Goal: Information Seeking & Learning: Learn about a topic

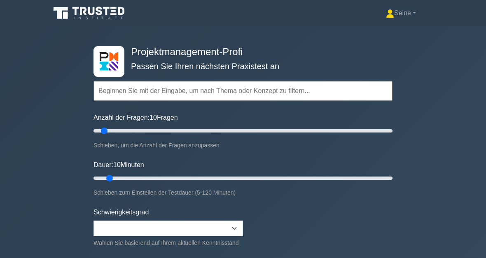
click at [398, 16] on font "Seine" at bounding box center [402, 12] width 17 height 7
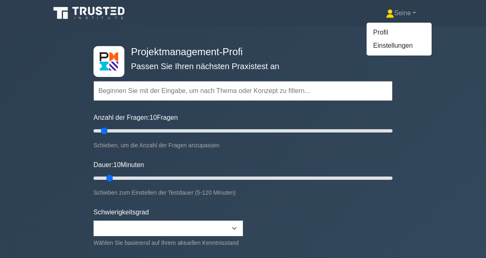
click at [385, 29] on link "Profil" at bounding box center [398, 32] width 65 height 13
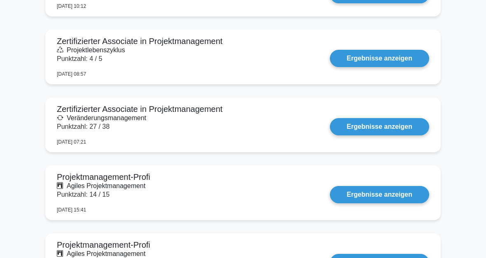
scroll to position [889, 0]
click at [399, 128] on link "Ergebnisse anzeigen" at bounding box center [379, 126] width 99 height 17
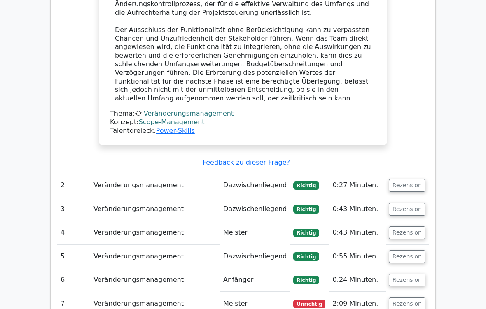
scroll to position [1101, 0]
click at [417, 258] on button "Rezension" at bounding box center [407, 304] width 37 height 13
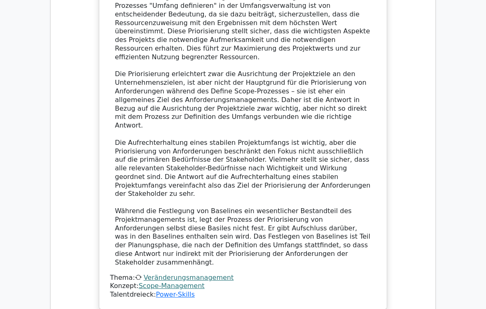
scroll to position [1647, 0]
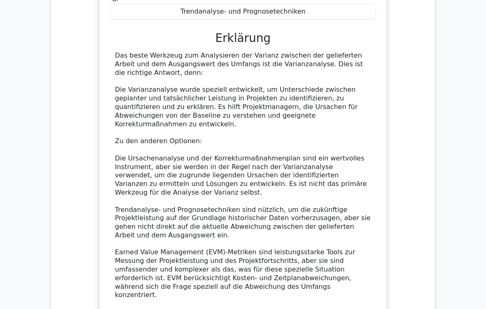
scroll to position [2333, 0]
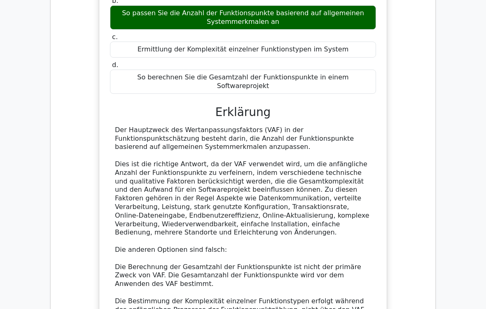
scroll to position [2793, 0]
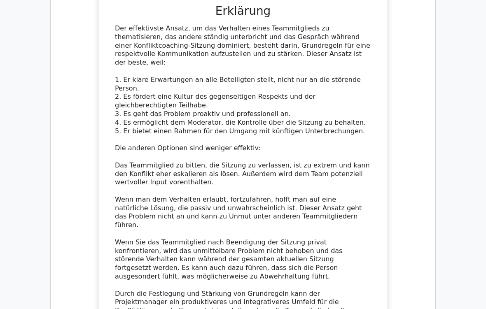
scroll to position [3477, 0]
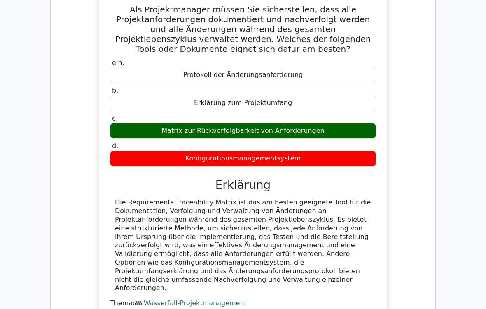
scroll to position [3999, 0]
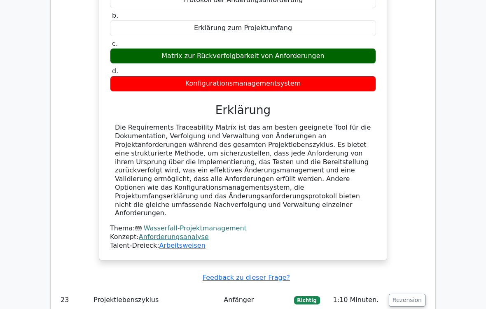
scroll to position [4107, 0]
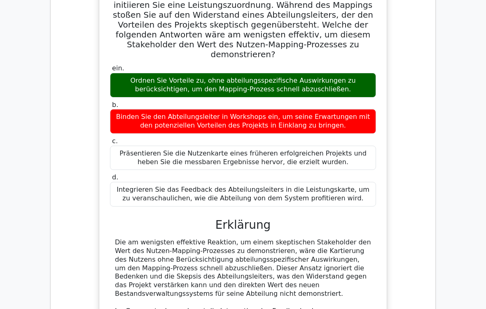
scroll to position [5181, 0]
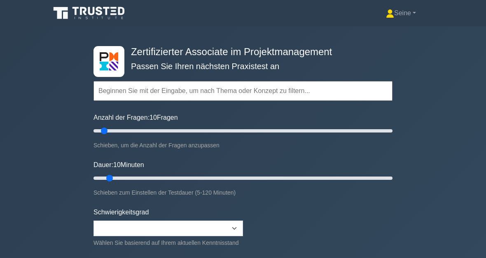
click at [159, 101] on input "text" at bounding box center [242, 91] width 299 height 20
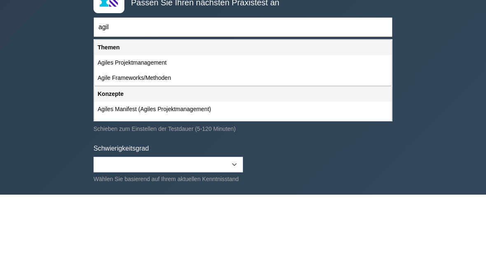
click at [166, 119] on div "Agiles Projektmanagement" at bounding box center [242, 126] width 297 height 15
type input "Agiles Projektmanagement"
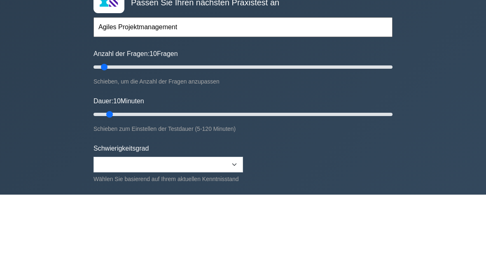
scroll to position [63, 0]
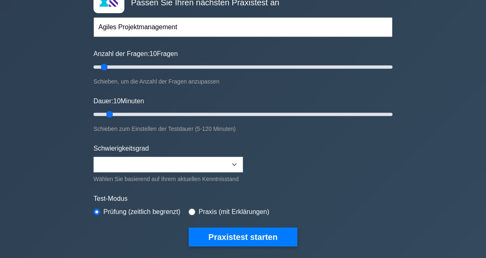
type input "25"
click at [124, 72] on input "Anzahl der Fragen: 10 Fragen" at bounding box center [242, 68] width 299 height 10
click at [147, 119] on input "Dauer: 10 Minuten" at bounding box center [242, 115] width 299 height 10
click at [163, 119] on input "Dauer: 25 Minuten" at bounding box center [242, 115] width 299 height 10
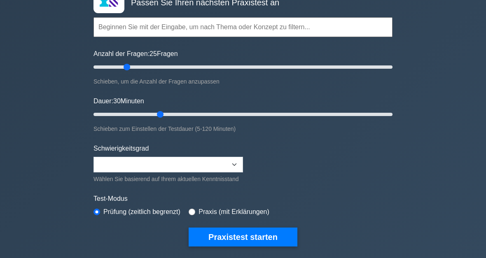
type input "40"
click at [180, 119] on input "Dauer: 30 Minuten" at bounding box center [242, 115] width 299 height 10
click at [255, 247] on button "Praxistest starten" at bounding box center [243, 237] width 109 height 19
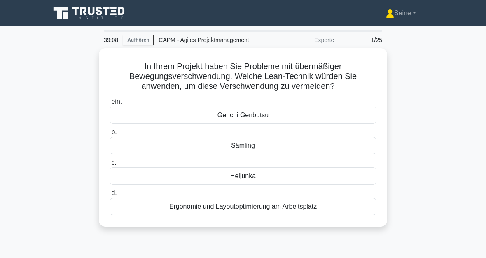
click at [302, 208] on div "Ergonomie und Layoutoptimierung am Arbeitsplatz" at bounding box center [243, 206] width 267 height 17
click at [110, 196] on input "d. Ergonomie und Layoutoptimierung am Arbeitsplatz" at bounding box center [110, 193] width 0 height 5
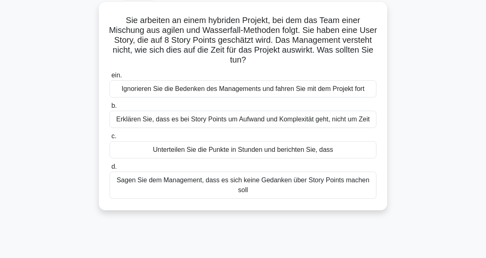
scroll to position [46, 0]
click at [343, 128] on div "Erklären Sie, dass es bei Story Points um Aufwand und Komplexität geht, nicht u…" at bounding box center [243, 119] width 267 height 17
click at [110, 109] on input "b. Erklären Sie, dass es bei Story Points um Aufwand und Komplexität geht, nich…" at bounding box center [110, 105] width 0 height 5
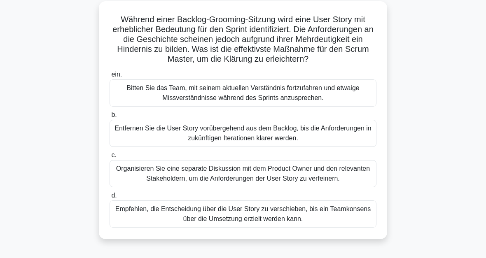
scroll to position [47, 0]
click at [336, 181] on div "Organisieren Sie eine separate Diskussion mit dem Product Owner und den relevan…" at bounding box center [243, 173] width 267 height 27
click at [110, 158] on input "c. Organisieren Sie eine separate Diskussion mit dem Product Owner und den rele…" at bounding box center [110, 155] width 0 height 5
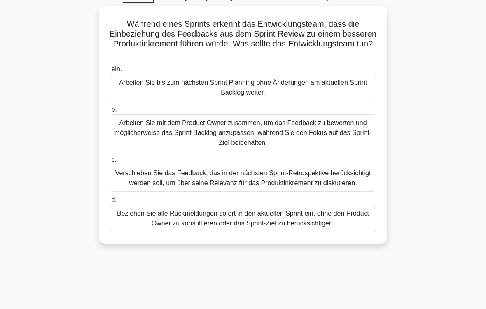
scroll to position [42, 0]
click at [345, 133] on div "Arbeiten Sie mit dem Product Owner zusammen, um das Feedback zu bewerten und mö…" at bounding box center [243, 132] width 267 height 37
click at [110, 112] on input "b. Arbeiten Sie mit dem Product Owner zusammen, um das Feedback zu bewerten und…" at bounding box center [110, 109] width 0 height 5
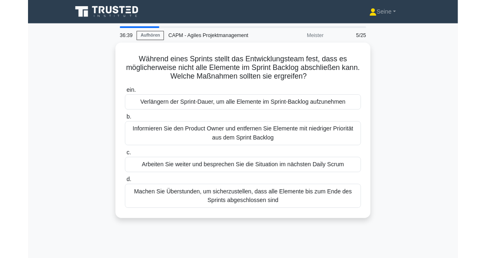
scroll to position [34, 0]
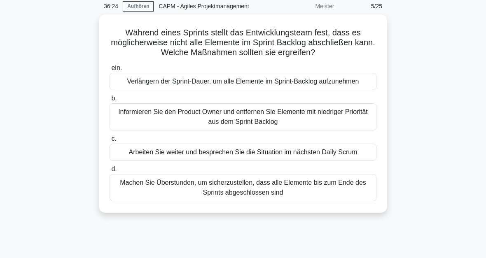
click at [349, 124] on div "Informieren Sie den Product Owner und entfernen Sie Elemente mit niedriger Prio…" at bounding box center [243, 116] width 267 height 27
click at [110, 101] on input "b. Informieren Sie den Product Owner und entfernen Sie Elemente mit niedriger P…" at bounding box center [110, 98] width 0 height 5
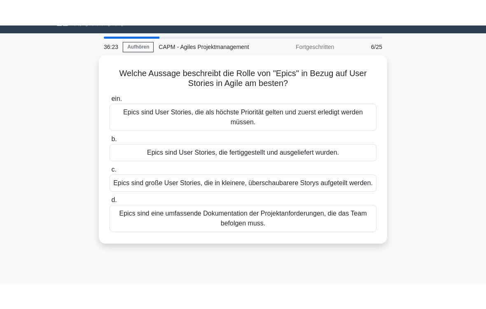
scroll to position [0, 0]
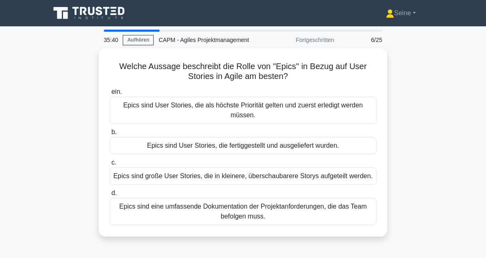
click at [335, 177] on div "Epics sind große User Stories, die in kleinere, überschaubarere Storys aufgetei…" at bounding box center [243, 176] width 267 height 17
click at [110, 166] on input "c. Epics sind große User Stories, die in kleinere, überschaubarere Storys aufge…" at bounding box center [110, 162] width 0 height 5
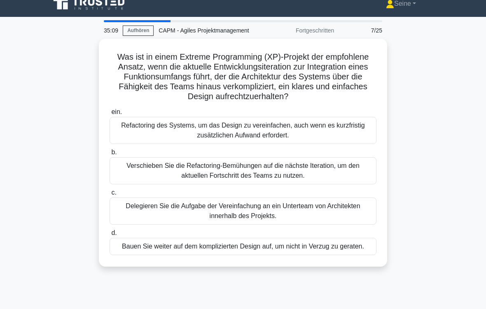
scroll to position [9, 0]
click at [357, 141] on div "Refactoring des Systems, um das Design zu vereinfachen, auch wenn es kurzfristi…" at bounding box center [243, 130] width 267 height 27
click at [110, 115] on input "ein. Refactoring des Systems, um das Design zu vereinfachen, auch wenn es kurzf…" at bounding box center [110, 112] width 0 height 5
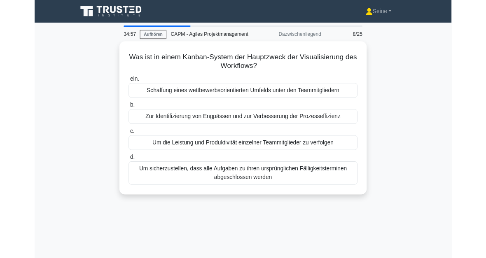
scroll to position [29, 0]
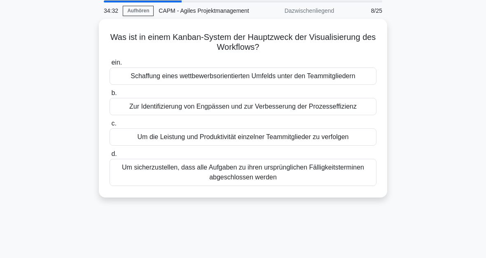
click at [363, 105] on div "Zur Identifizierung von Engpässen und zur Verbesserung der Prozesseffizienz" at bounding box center [243, 106] width 267 height 17
click at [110, 96] on input "b. Zur Identifizierung von Engpässen und zur Verbesserung der Prozesseffizienz" at bounding box center [110, 93] width 0 height 5
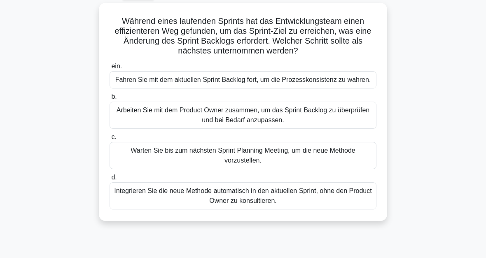
scroll to position [45, 0]
click at [351, 124] on div "Arbeiten Sie mit dem Product Owner zusammen, um das Sprint Backlog zu überprüfe…" at bounding box center [243, 115] width 267 height 27
click at [110, 100] on input "b. Arbeiten Sie mit dem Product Owner zusammen, um das Sprint Backlog zu überpr…" at bounding box center [110, 96] width 0 height 5
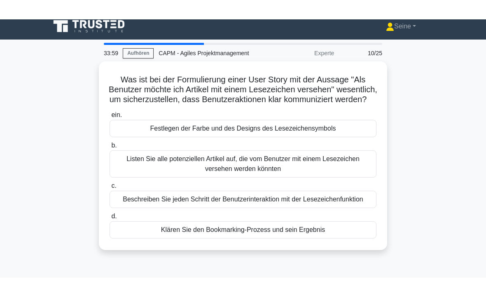
scroll to position [0, 0]
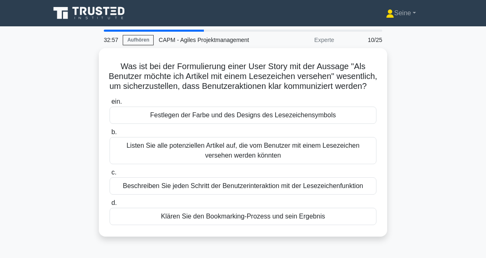
click at [334, 195] on div "Beschreiben Sie jeden Schritt der Benutzerinteraktion mit der Lesezeichenfunkti…" at bounding box center [243, 185] width 267 height 17
click at [110, 175] on input "c. Beschreiben Sie jeden Schritt der Benutzerinteraktion mit der Lesezeichenfun…" at bounding box center [110, 172] width 0 height 5
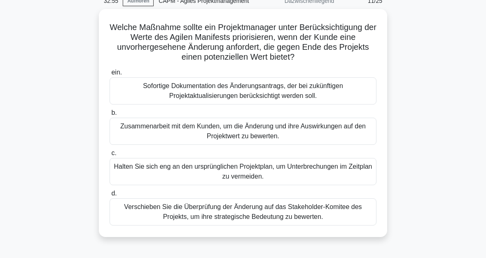
scroll to position [26, 0]
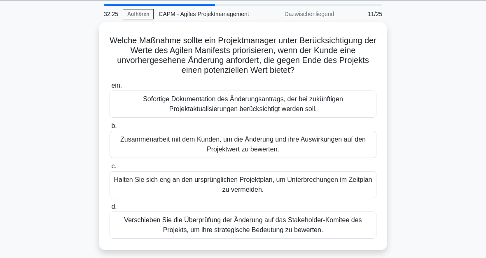
click at [351, 142] on div "Zusammenarbeit mit dem Kunden, um die Änderung und ihre Auswirkungen auf den Pr…" at bounding box center [243, 144] width 267 height 27
click at [110, 129] on input "b. Zusammenarbeit mit dem Kunden, um die Änderung und ihre Auswirkungen auf den…" at bounding box center [110, 126] width 0 height 5
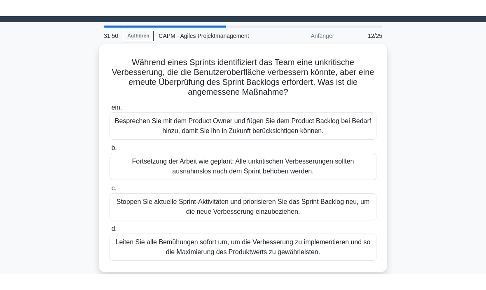
scroll to position [0, 0]
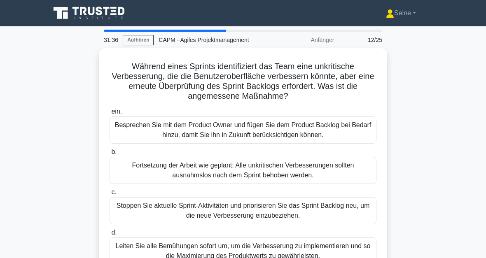
click at [357, 127] on div "Besprechen Sie mit dem Product Owner und fügen Sie dem Product Backlog bei Beda…" at bounding box center [243, 130] width 267 height 27
click at [110, 114] on input "ein. Besprechen Sie mit dem Product Owner und fügen Sie dem Product Backlog bei…" at bounding box center [110, 111] width 0 height 5
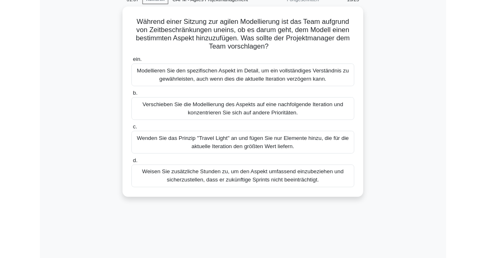
scroll to position [42, 0]
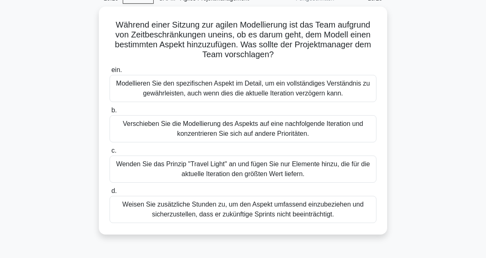
click at [254, 135] on div "Verschieben Sie die Modellierung des Aspekts auf eine nachfolgende Iteration un…" at bounding box center [243, 128] width 267 height 27
click at [110, 113] on input "b. Verschieben Sie die Modellierung des Aspekts auf eine nachfolgende Iteration…" at bounding box center [110, 110] width 0 height 5
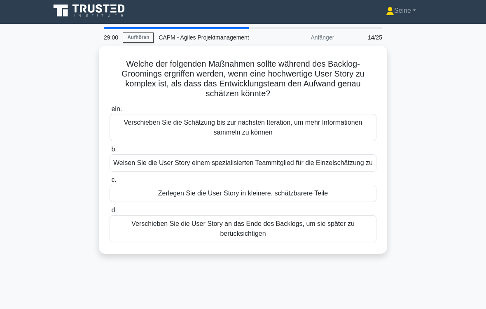
scroll to position [3, 0]
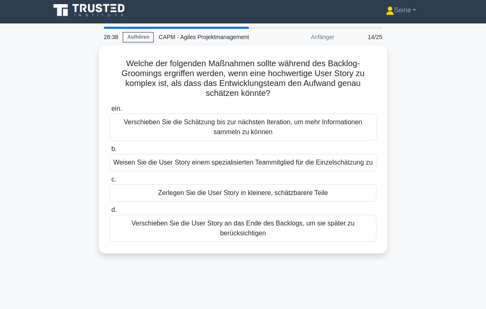
click at [352, 202] on div "Zerlegen Sie die User Story in kleinere, schätzbarere Teile" at bounding box center [243, 192] width 267 height 17
click at [110, 182] on input "c. Zerlegen Sie die User Story in kleinere, schätzbarere Teile" at bounding box center [110, 179] width 0 height 5
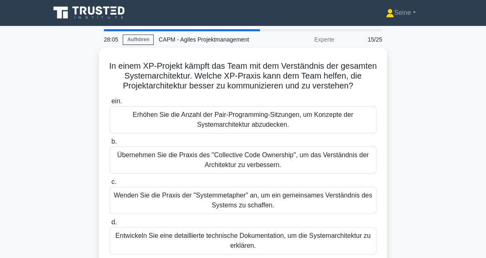
scroll to position [0, 0]
click at [246, 173] on div "Übernehmen Sie die Praxis des "Collective Code Ownership", um das Verständnis d…" at bounding box center [243, 160] width 267 height 27
click at [110, 145] on input "b. Übernehmen Sie die Praxis des "Collective Code Ownership", um das Verständni…" at bounding box center [110, 141] width 0 height 5
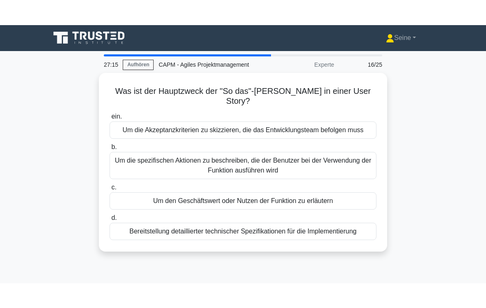
scroll to position [0, 0]
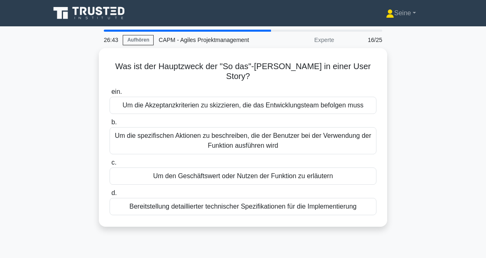
click at [285, 148] on div "Um die spezifischen Aktionen zu beschreiben, die der Benutzer bei der Verwendun…" at bounding box center [243, 140] width 267 height 27
click at [110, 125] on input "b. Um die spezifischen Aktionen zu beschreiben, die der Benutzer bei der Verwen…" at bounding box center [110, 122] width 0 height 5
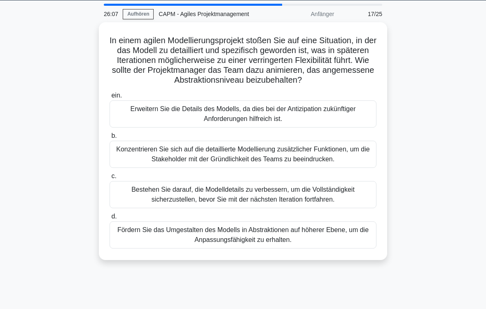
scroll to position [26, 0]
click at [359, 249] on div "Fördern Sie das Umgestalten des Modells in Abstraktionen auf höherer Ebene, um …" at bounding box center [243, 235] width 267 height 27
click at [110, 219] on input "d. Fördern Sie das Umgestalten des Modells in Abstraktionen auf höherer Ebene, …" at bounding box center [110, 216] width 0 height 5
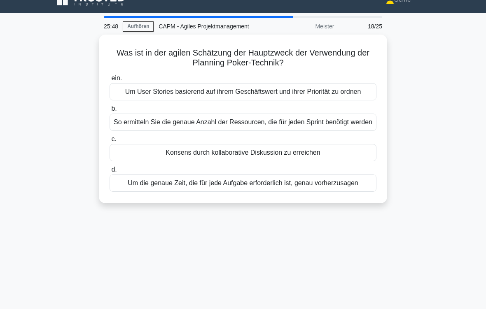
scroll to position [0, 0]
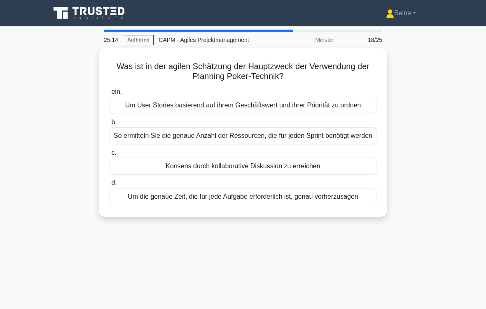
click at [312, 175] on div "Konsens durch kollaborative Diskussion zu erreichen" at bounding box center [243, 166] width 267 height 17
click at [110, 156] on input "c. Konsens durch kollaborative Diskussion zu erreichen" at bounding box center [110, 152] width 0 height 5
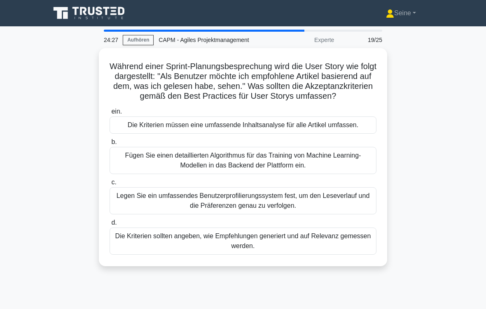
click at [269, 255] on div "Die Kriterien sollten angeben, wie Empfehlungen generiert und auf Relevanz geme…" at bounding box center [243, 241] width 267 height 27
click at [110, 226] on input "d. Die Kriterien sollten angeben, wie Empfehlungen generiert und auf Relevanz g…" at bounding box center [110, 222] width 0 height 5
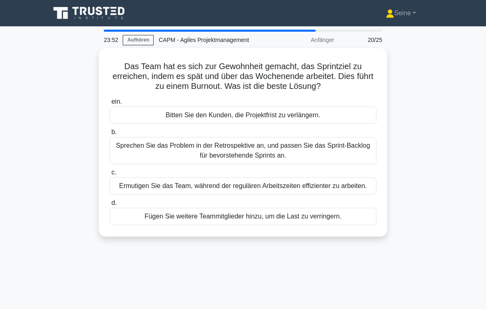
click at [329, 152] on div "Sprechen Sie das Problem in der Retrospektive an, und passen Sie das Sprint-Bac…" at bounding box center [243, 150] width 267 height 27
click at [110, 135] on input "b. Sprechen Sie das Problem in der Retrospektive an, und passen Sie das Sprint-…" at bounding box center [110, 132] width 0 height 5
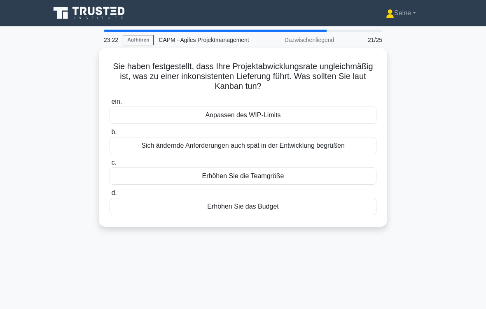
click at [282, 115] on div "Anpassen des WIP-Limits" at bounding box center [243, 115] width 267 height 17
click at [110, 105] on input "ein. Anpassen des WIP-Limits" at bounding box center [110, 101] width 0 height 5
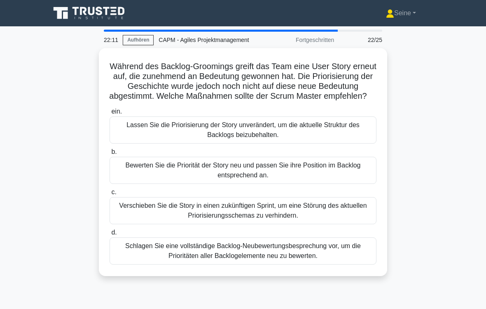
click at [292, 178] on div "Bewerten Sie die Priorität der Story neu und passen Sie ihre Position im Backlo…" at bounding box center [243, 170] width 267 height 27
click at [110, 155] on input "b. Bewerten Sie die Priorität der Story neu und passen Sie ihre Position im Bac…" at bounding box center [110, 151] width 0 height 5
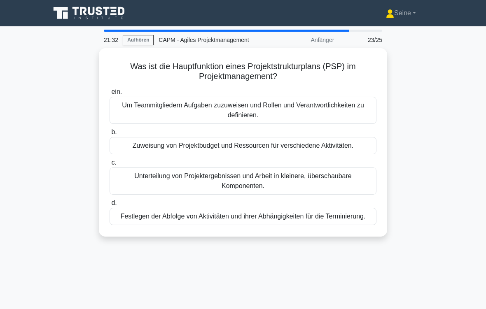
click at [259, 180] on div "Unterteilung von Projektergebnissen und Arbeit in kleinere, überschaubare Kompo…" at bounding box center [243, 181] width 267 height 27
click at [110, 166] on input "c. Unterteilung von Projektergebnissen und Arbeit in kleinere, überschaubare Ko…" at bounding box center [110, 162] width 0 height 5
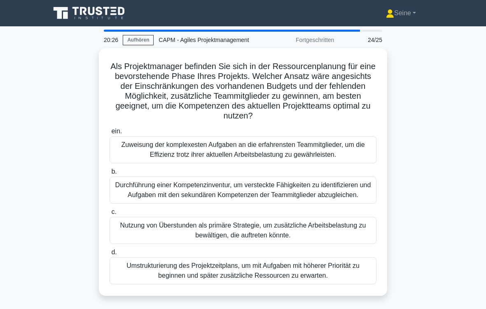
click at [342, 194] on div "Durchführung einer Kompetenzinventur, um versteckte Fähigkeiten zu identifizier…" at bounding box center [243, 190] width 267 height 27
click at [110, 175] on input "b. Durchführung einer Kompetenzinventur, um versteckte Fähigkeiten zu identifiz…" at bounding box center [110, 171] width 0 height 5
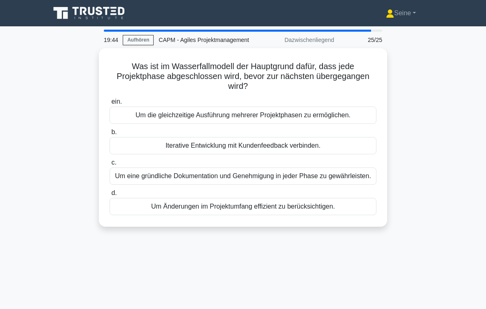
click at [356, 179] on div "Um eine gründliche Dokumentation und Genehmigung in jeder Phase zu gewährleiste…" at bounding box center [243, 176] width 267 height 17
click at [110, 166] on input "c. Um eine gründliche Dokumentation und Genehmigung in jeder Phase zu gewährlei…" at bounding box center [110, 162] width 0 height 5
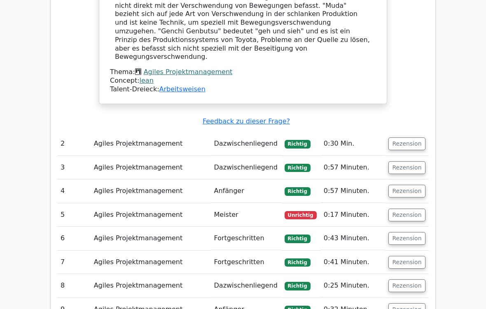
scroll to position [722, 0]
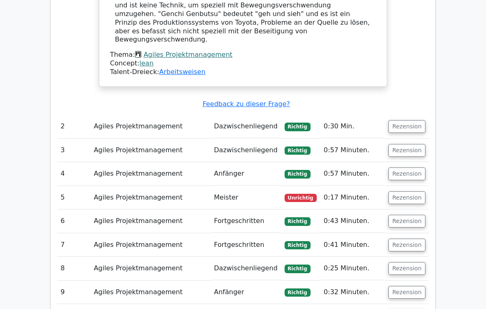
click at [412, 191] on button "Rezension" at bounding box center [406, 197] width 37 height 13
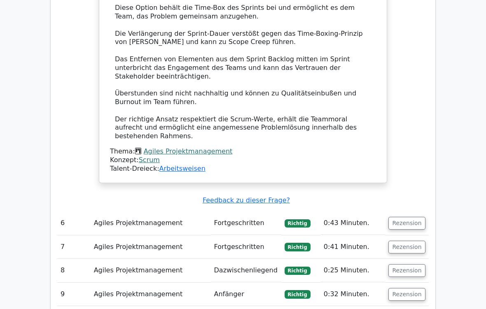
scroll to position [1260, 0]
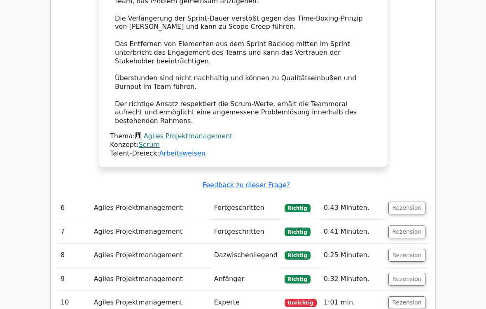
click at [408, 258] on button "Rezension" at bounding box center [406, 302] width 37 height 13
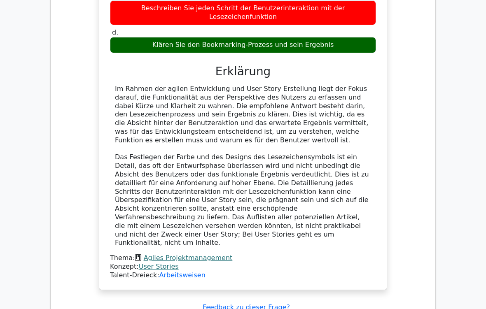
scroll to position [1705, 0]
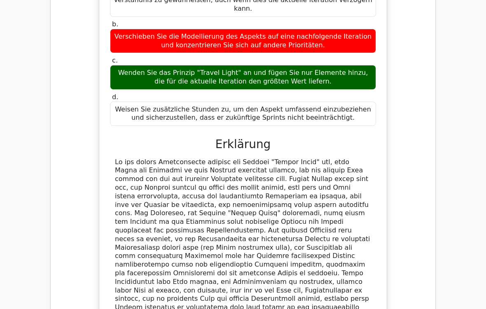
scroll to position [2239, 0]
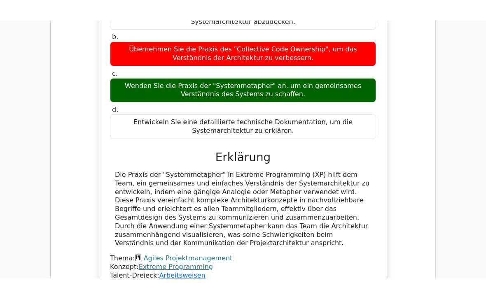
scroll to position [2691, 0]
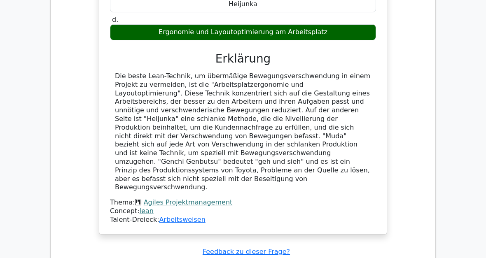
scroll to position [0, 0]
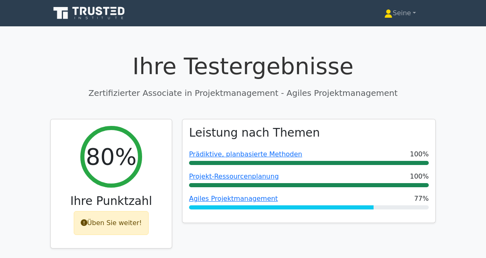
click at [408, 15] on font "Seine" at bounding box center [401, 13] width 18 height 8
click at [384, 33] on link "Profil" at bounding box center [397, 32] width 65 height 13
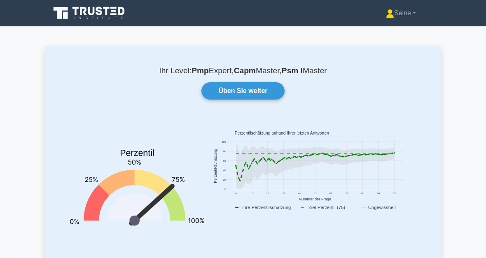
click at [78, 14] on icon at bounding box center [89, 13] width 79 height 16
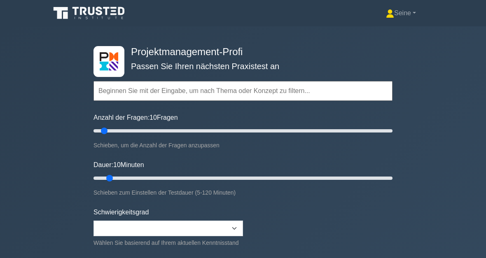
click at [403, 14] on font "Seine" at bounding box center [402, 12] width 17 height 7
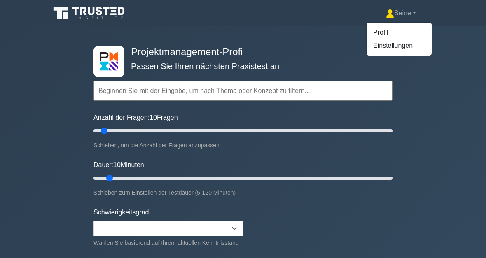
click at [389, 30] on link "Profil" at bounding box center [398, 32] width 65 height 13
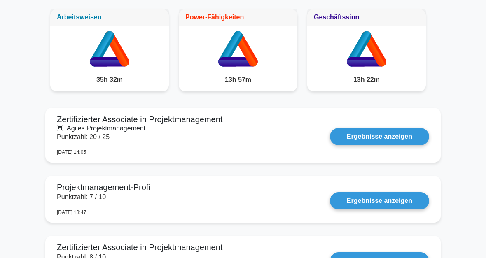
scroll to position [467, 0]
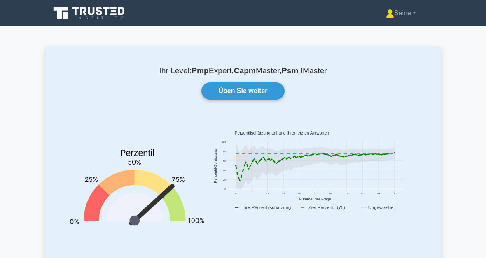
click at [246, 93] on link "Üben Sie weiter" at bounding box center [242, 90] width 83 height 17
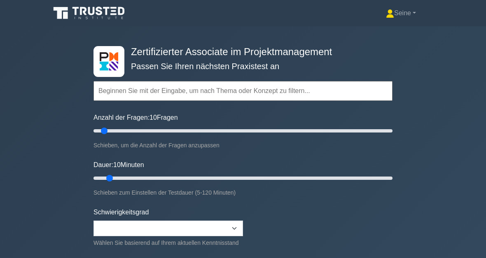
click at [138, 101] on input "text" at bounding box center [242, 91] width 299 height 20
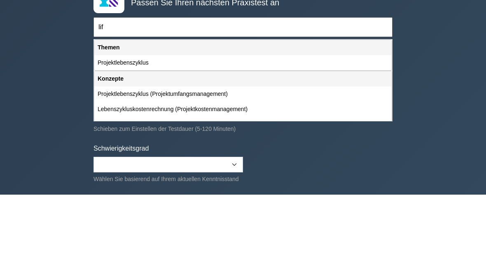
click at [142, 119] on div "Projektlebenszyklus" at bounding box center [242, 126] width 297 height 15
type input "Projektlebenszyklus"
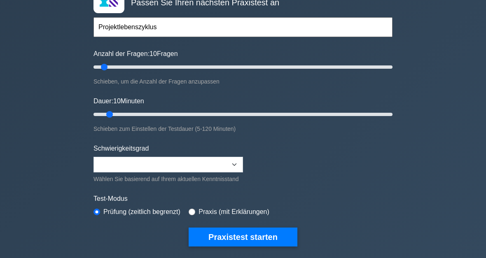
scroll to position [64, 0]
click at [279, 247] on button "Praxistest starten" at bounding box center [243, 237] width 109 height 19
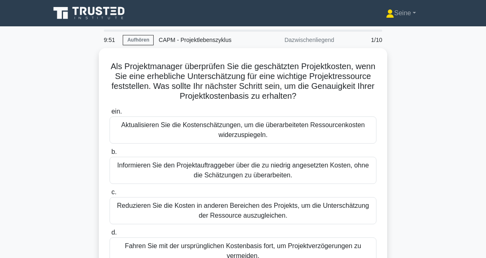
click at [73, 13] on icon at bounding box center [89, 13] width 79 height 16
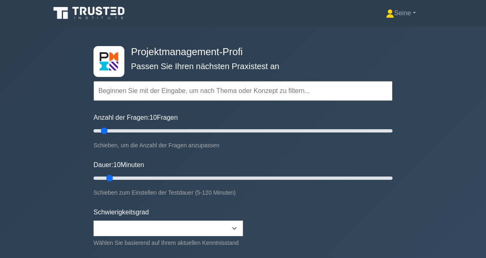
click at [131, 92] on input "text" at bounding box center [242, 91] width 299 height 20
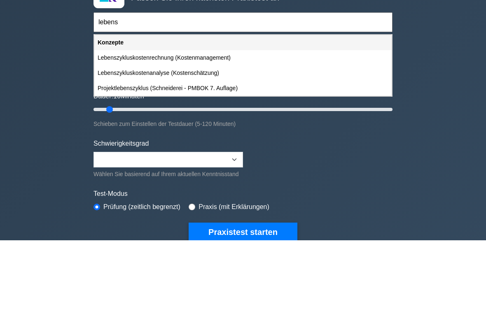
click at [135, 149] on div "Projektlebenszyklus (Schneiderei - PMBOK 7. Auflage)" at bounding box center [242, 156] width 297 height 15
type input "Projektlebenszyklus (Schneiderei - PMBOK 7. Auflage)"
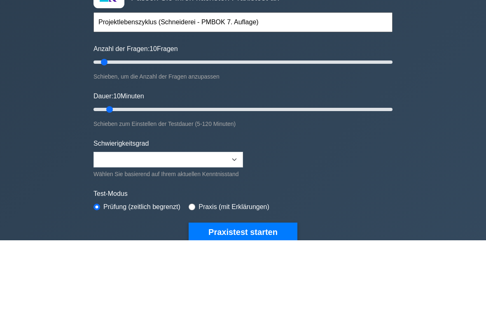
scroll to position [69, 0]
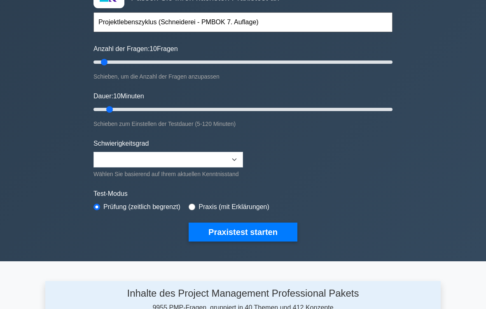
click at [262, 240] on button "Praxistest starten" at bounding box center [243, 232] width 109 height 19
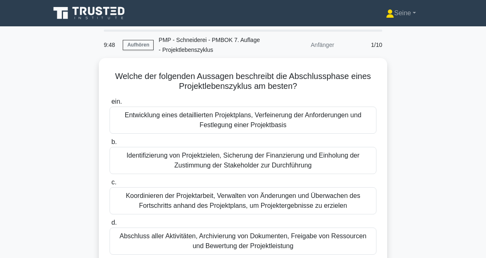
scroll to position [48, 0]
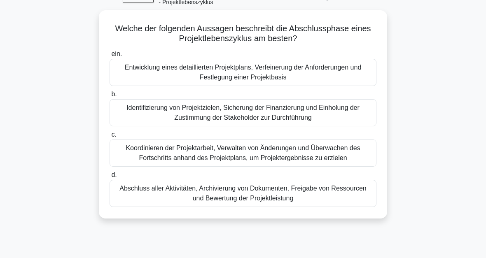
click at [341, 194] on div "Abschluss aller Aktivitäten, Archivierung von Dokumenten, Freigabe von Ressourc…" at bounding box center [243, 193] width 267 height 27
click at [110, 178] on input "d. Abschluss aller Aktivitäten, Archivierung von Dokumenten, Freigabe von Resso…" at bounding box center [110, 175] width 0 height 5
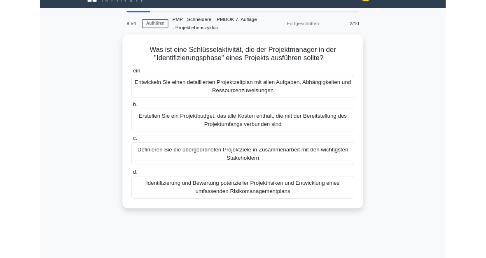
scroll to position [17, 0]
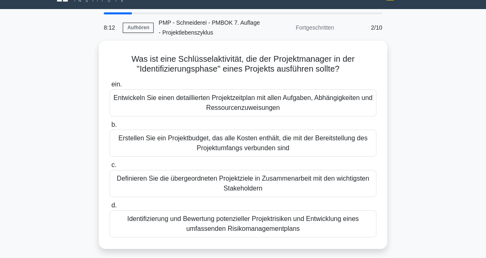
click at [282, 184] on div "Definieren Sie die übergeordneten Projektziele in Zusammenarbeit mit den wichti…" at bounding box center [243, 183] width 267 height 27
click at [110, 168] on input "c. Definieren Sie die übergeordneten Projektziele in Zusammenarbeit mit den wic…" at bounding box center [110, 165] width 0 height 5
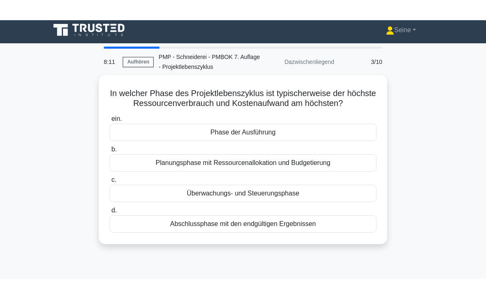
scroll to position [0, 0]
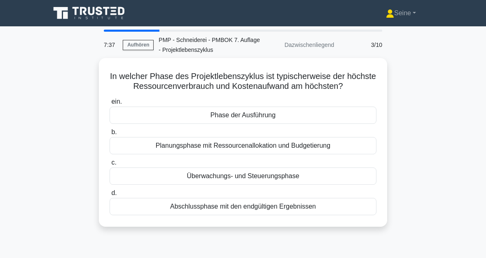
click at [282, 124] on div "Phase der Ausführung" at bounding box center [243, 115] width 267 height 17
click at [110, 105] on input "ein. Phase der Ausführung" at bounding box center [110, 101] width 0 height 5
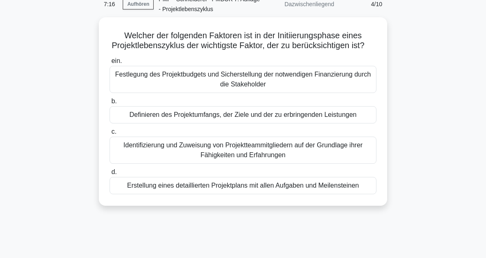
scroll to position [41, 0]
click at [274, 124] on div "Definieren des Projektumfangs, der Ziele und der zu erbringenden Leistungen" at bounding box center [243, 114] width 267 height 17
click at [110, 104] on input "b. Definieren des Projektumfangs, der Ziele und der zu erbringenden Leistungen" at bounding box center [110, 101] width 0 height 5
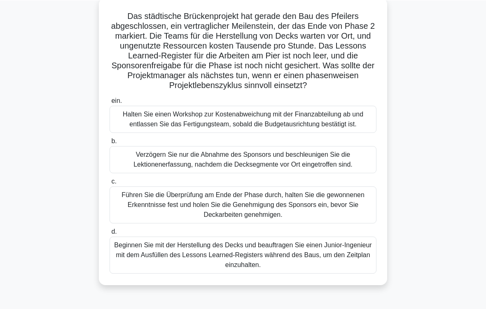
scroll to position [76, 0]
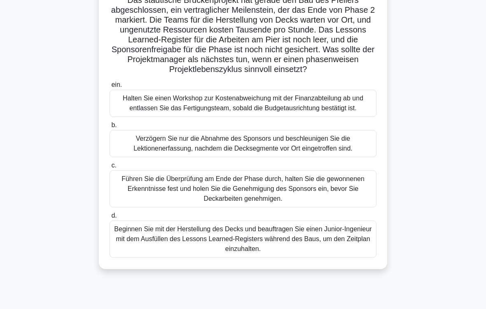
click at [333, 208] on div "Führen Sie die Überprüfung am Ende der Phase durch, halten Sie die gewonnenen E…" at bounding box center [243, 188] width 267 height 37
click at [110, 168] on input "c. Führen Sie die Überprüfung am Ende der Phase durch, halten Sie die gewonnene…" at bounding box center [110, 165] width 0 height 5
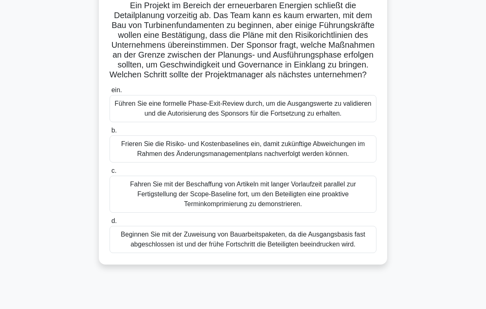
scroll to position [71, 0]
click at [328, 122] on div "Führen Sie eine formelle Phase-Exit-Review durch, um die Ausgangswerte zu valid…" at bounding box center [243, 108] width 267 height 27
click at [110, 93] on input "ein. Führen Sie eine formelle Phase-Exit-Review durch, um die Ausgangswerte zu …" at bounding box center [110, 90] width 0 height 5
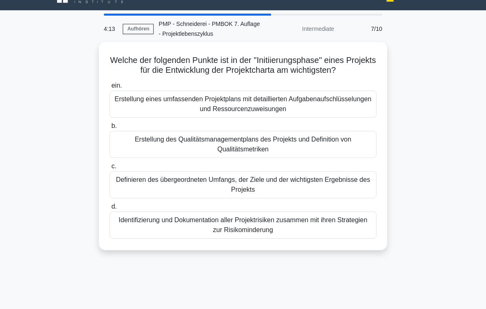
scroll to position [0, 0]
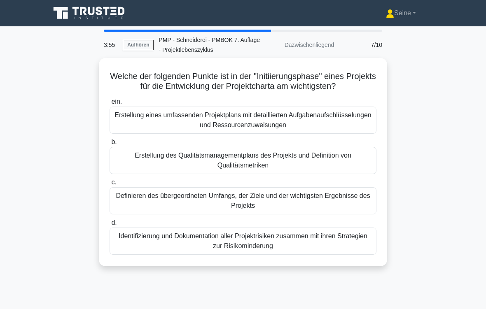
click at [350, 207] on div "Definieren des übergeordneten Umfangs, der Ziele und der wichtigsten Ergebnisse…" at bounding box center [243, 200] width 267 height 27
click at [110, 185] on input "c. Definieren des übergeordneten Umfangs, der Ziele und der wichtigsten Ergebni…" at bounding box center [110, 182] width 0 height 5
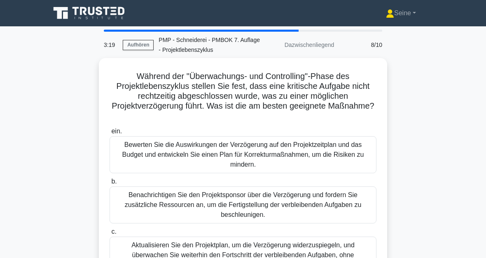
click at [349, 156] on div "Bewerten Sie die Auswirkungen der Verzögerung auf den Projektzeitplan und das B…" at bounding box center [243, 154] width 267 height 37
click at [110, 134] on input "ein. Bewerten Sie die Auswirkungen der Verzögerung auf den Projektzeitplan und …" at bounding box center [110, 131] width 0 height 5
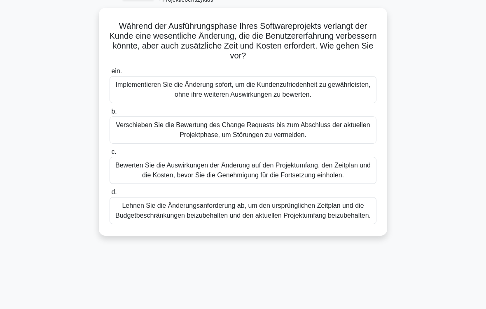
scroll to position [51, 0]
click at [354, 169] on div "Bewerten Sie die Auswirkungen der Änderung auf den Projektumfang, den Zeitplan …" at bounding box center [243, 169] width 267 height 27
click at [110, 154] on input "c. Bewerten Sie die Auswirkungen der Änderung auf den Projektumfang, den Zeitpl…" at bounding box center [110, 151] width 0 height 5
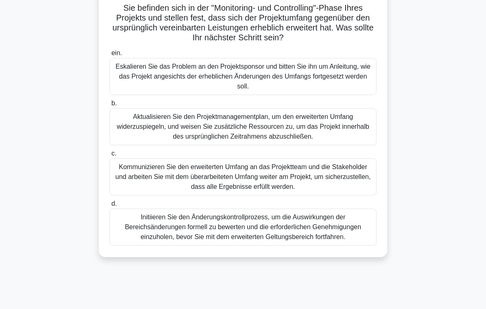
scroll to position [68, 0]
click at [332, 231] on div "Initiieren Sie den Änderungskontrollprozess, um die Auswirkungen der Bereichsän…" at bounding box center [243, 227] width 267 height 37
click at [110, 207] on input "d. Initiieren Sie den Änderungskontrollprozess, um die Auswirkungen der Bereich…" at bounding box center [110, 203] width 0 height 5
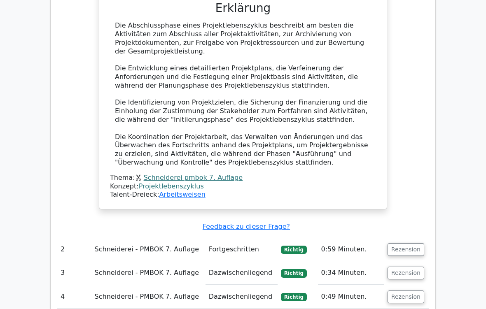
scroll to position [649, 0]
click at [409, 243] on button "Rezension" at bounding box center [405, 249] width 37 height 13
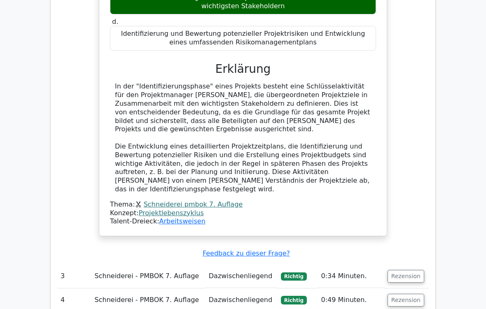
scroll to position [1040, 0]
click at [409, 258] on button "Rezension" at bounding box center [405, 276] width 37 height 13
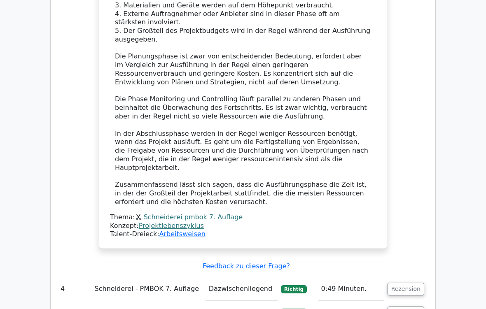
scroll to position [1584, 0]
click at [413, 258] on button "Rezension" at bounding box center [405, 289] width 37 height 13
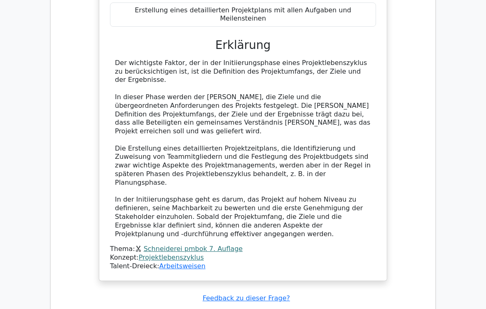
scroll to position [2041, 0]
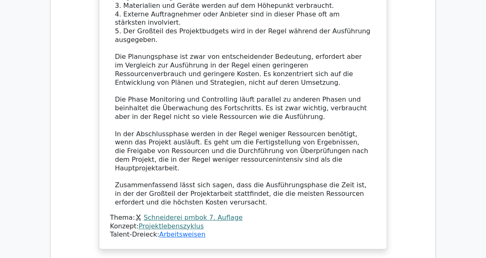
scroll to position [1501, 0]
